Goal: Task Accomplishment & Management: Complete application form

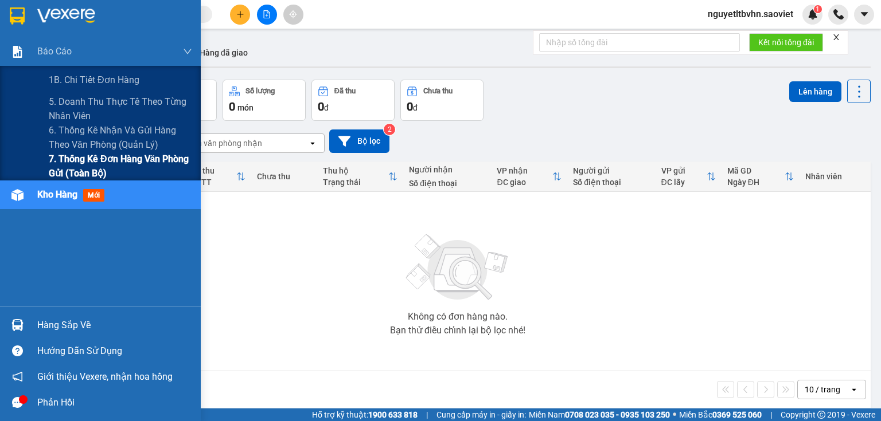
click at [84, 159] on span "7. Thống kê đơn hàng văn phòng gửi (toàn bộ)" at bounding box center [120, 166] width 143 height 29
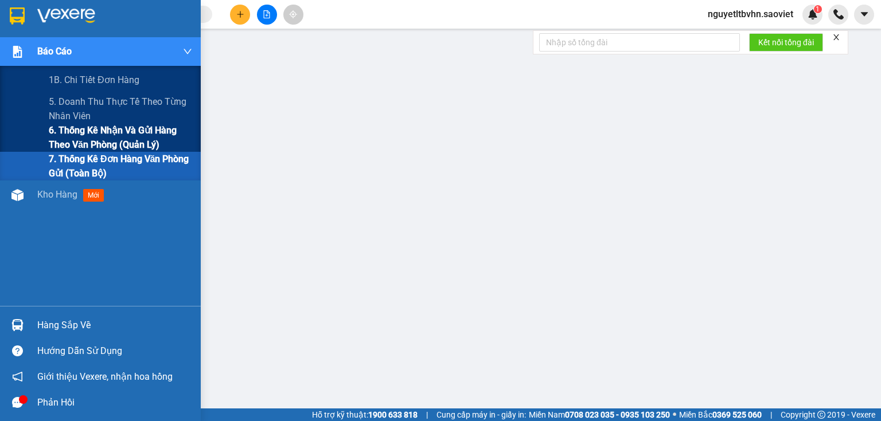
click at [97, 130] on span "6. Thống kê nhận và gửi hàng theo văn phòng (quản lý)" at bounding box center [120, 137] width 143 height 29
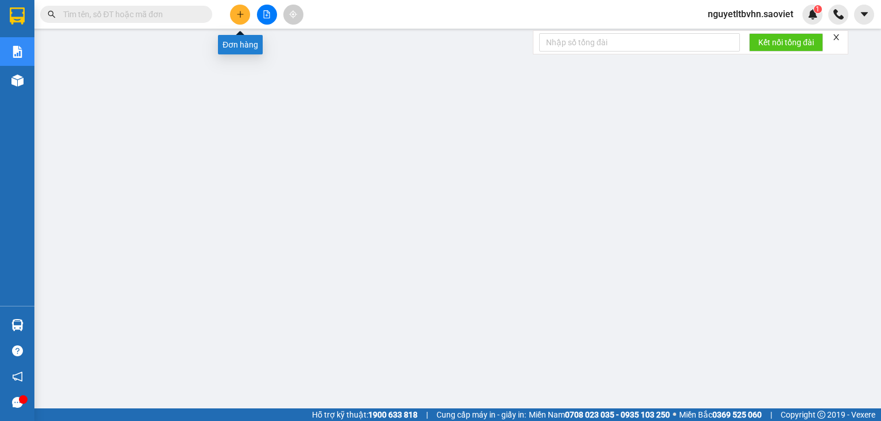
click at [241, 10] on icon "plus" at bounding box center [240, 14] width 8 height 8
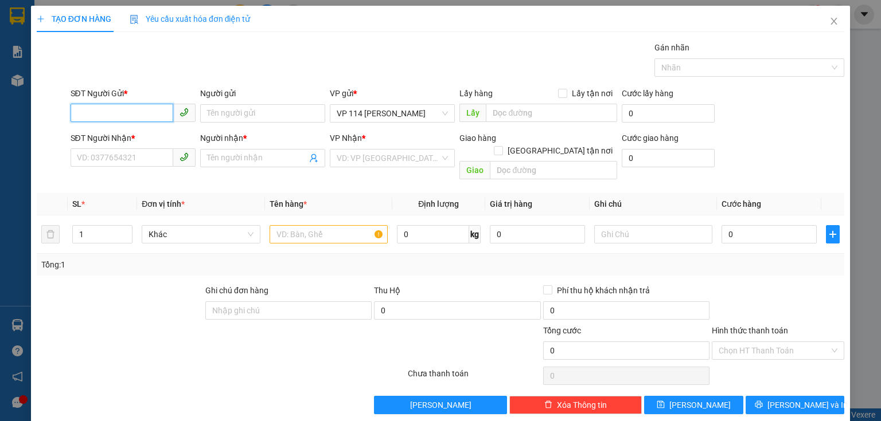
click at [147, 111] on input "SĐT Người Gửi *" at bounding box center [122, 113] width 103 height 18
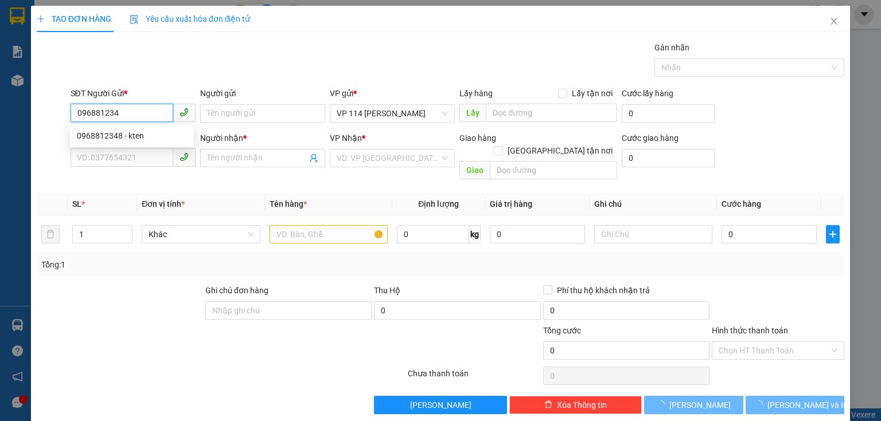
type input "0968812348"
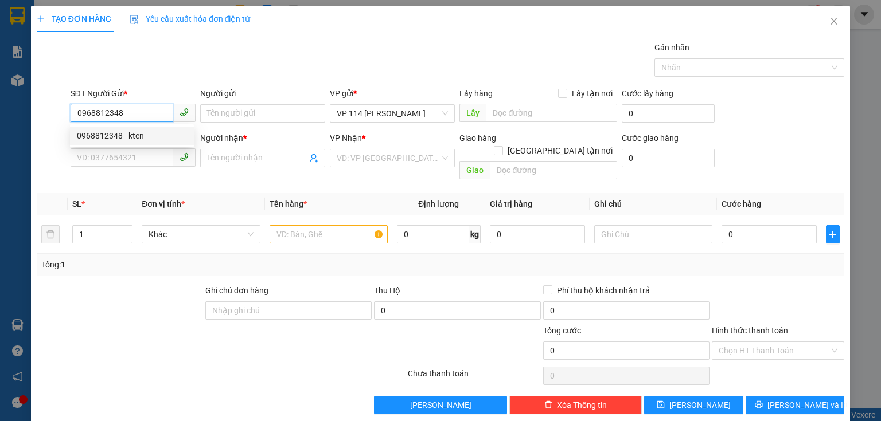
click at [115, 134] on div "0968812348 - kten" at bounding box center [132, 136] width 110 height 13
type input "kten"
type input "0972115417"
type input "Pan"
type input "0968812348"
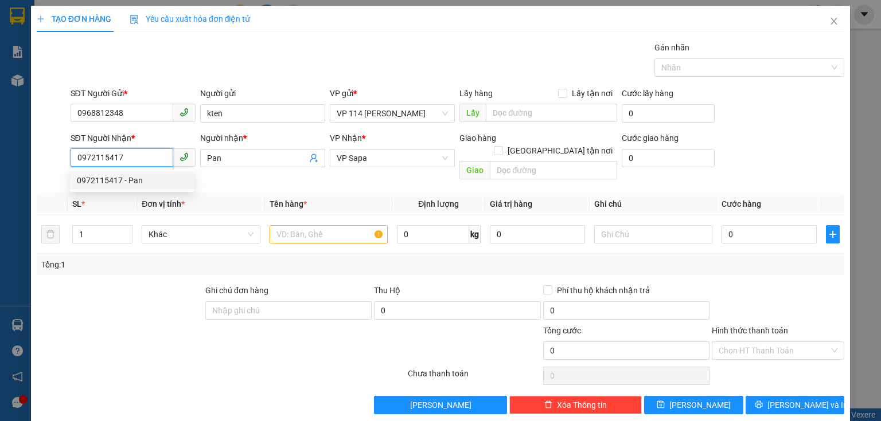
click at [126, 159] on input "0972115417" at bounding box center [122, 158] width 103 height 18
drag, startPoint x: 126, startPoint y: 159, endPoint x: 52, endPoint y: 157, distance: 74.0
click at [52, 157] on div "SĐT Người Nhận * 0972115417 Người nhận * Pan VP Nhận * VP Sapa Giao hàng Giao t…" at bounding box center [441, 158] width 810 height 53
click at [101, 178] on div "0911160172 - thực" at bounding box center [132, 180] width 110 height 13
type input "0911160172"
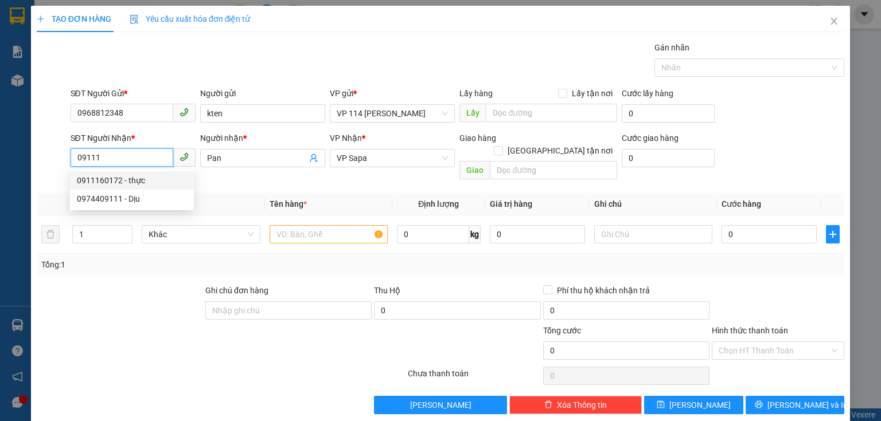
type input "thực"
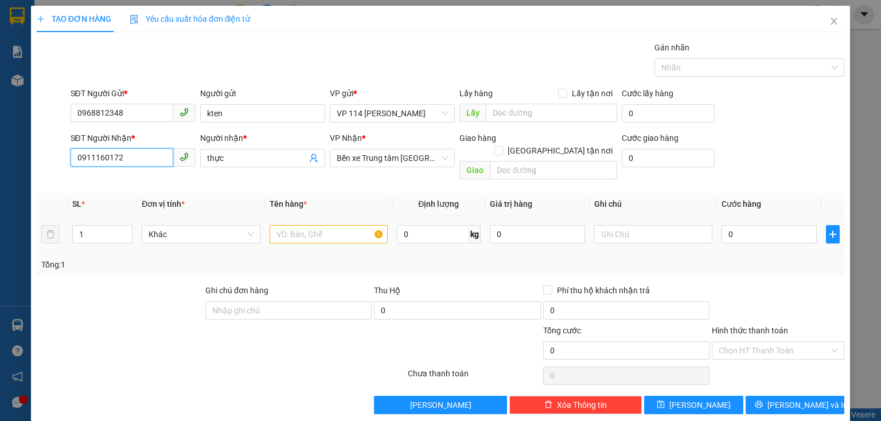
type input "0911160172"
click at [352, 225] on input "text" at bounding box center [329, 234] width 118 height 18
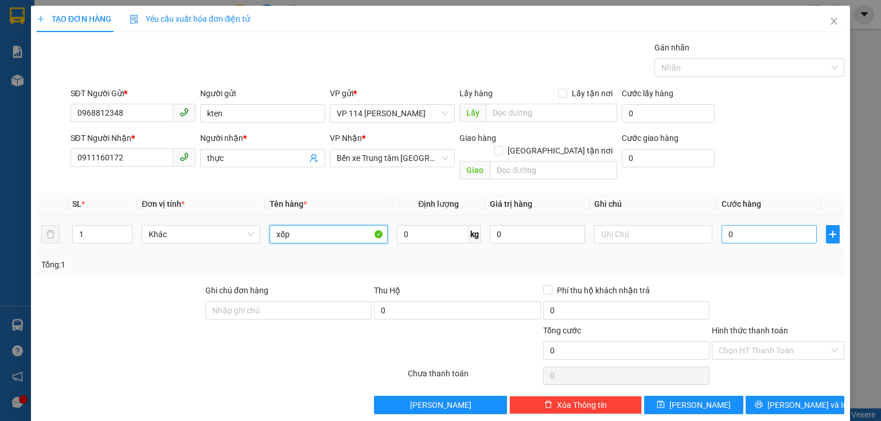
type input "xốp"
click at [752, 225] on input "0" at bounding box center [768, 234] width 95 height 18
type input "8"
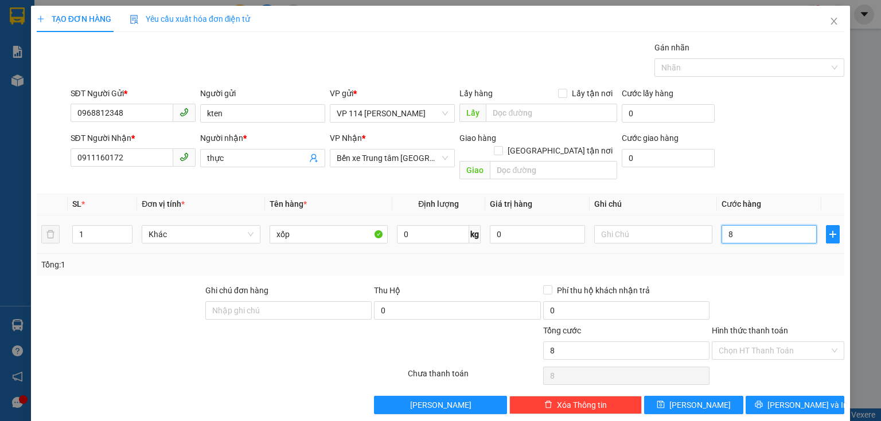
type input "80"
type input "800"
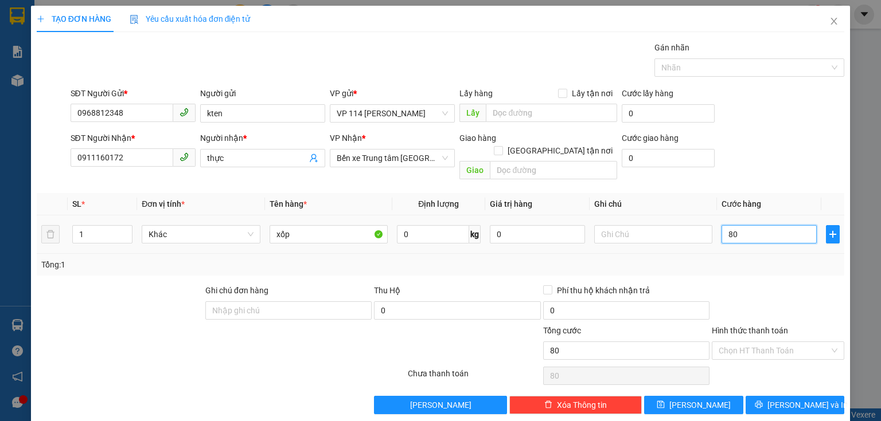
type input "800"
type input "8.000"
type input "80.000"
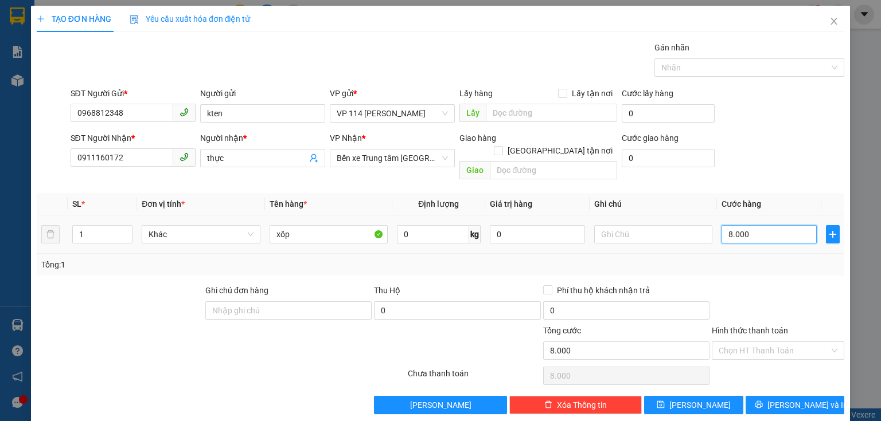
type input "80.000"
click at [809, 399] on span "[PERSON_NAME] và In" at bounding box center [807, 405] width 80 height 13
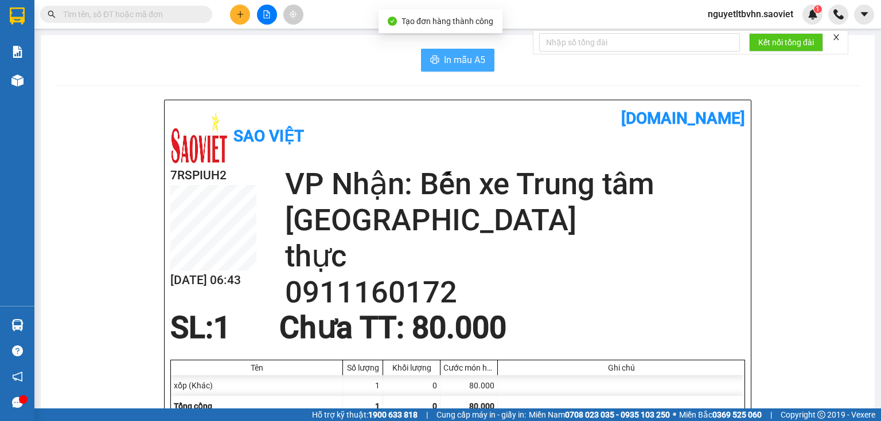
click at [466, 60] on span "In mẫu A5" at bounding box center [464, 60] width 41 height 14
